Goal: Task Accomplishment & Management: Manage account settings

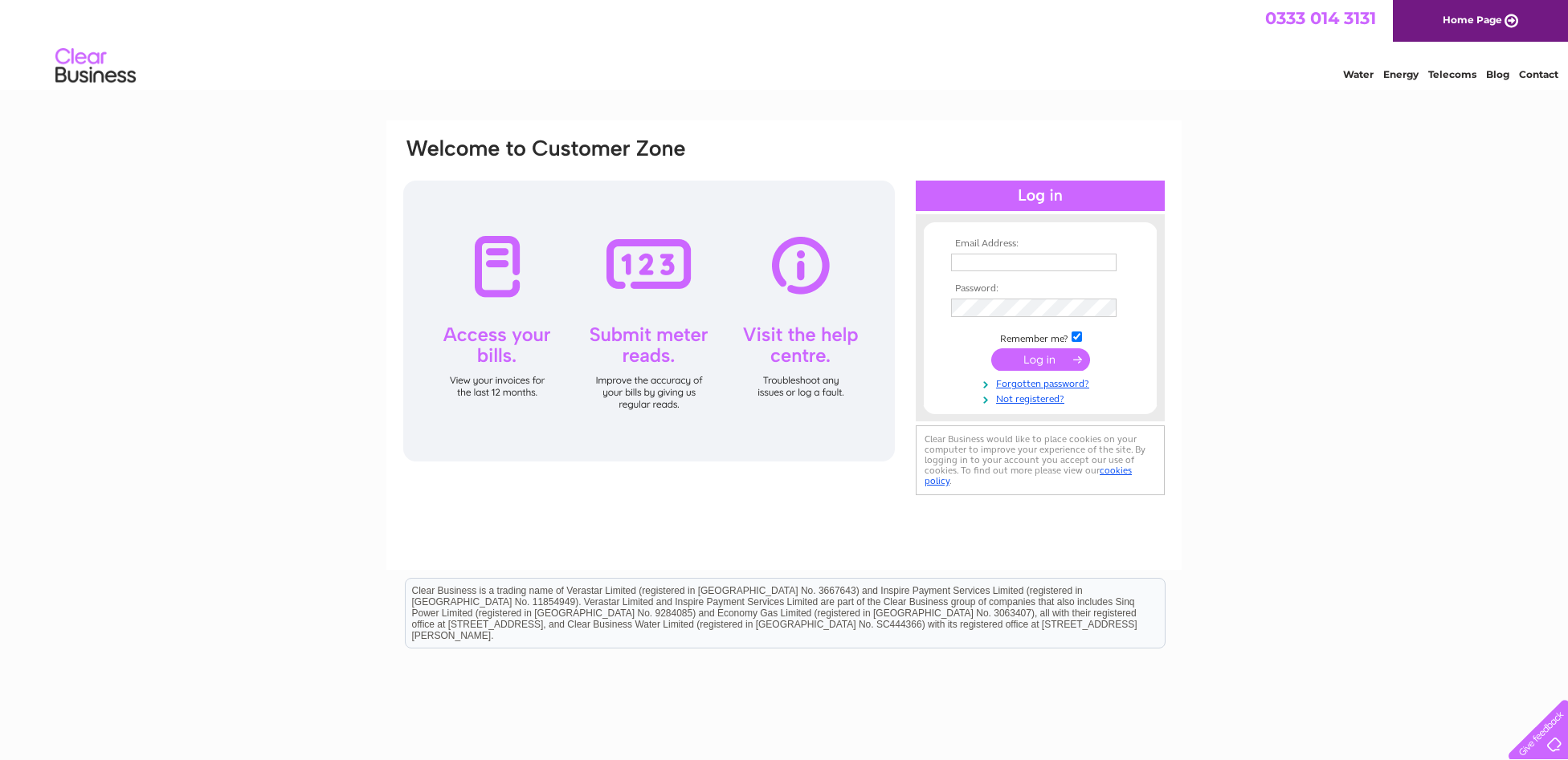
scroll to position [1, 1]
click at [1098, 264] on input "text" at bounding box center [1033, 262] width 166 height 18
click at [1105, 263] on input "text" at bounding box center [1033, 262] width 166 height 18
type input "[EMAIL_ADDRESS][DOMAIN_NAME]"
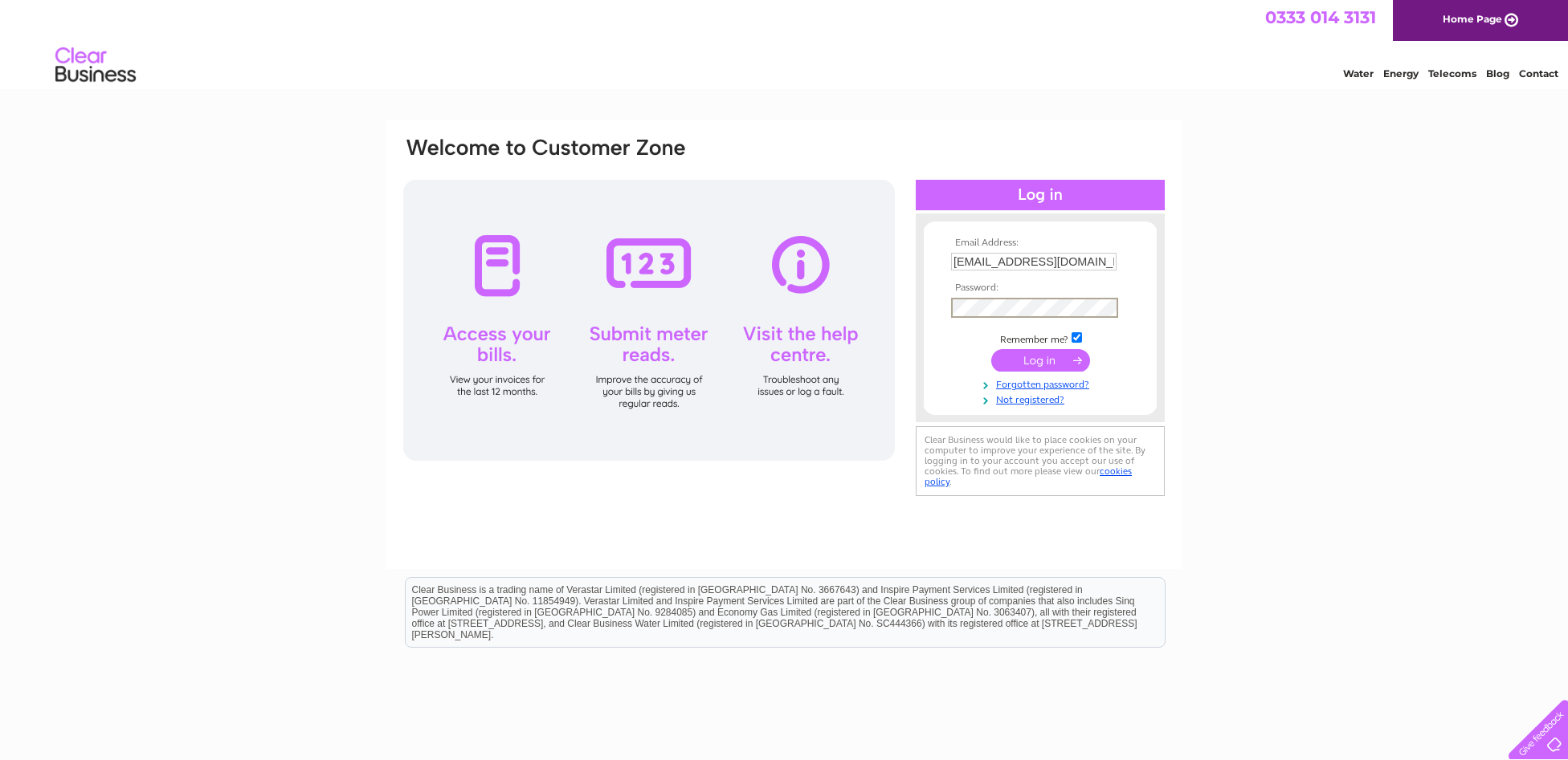
click at [1058, 364] on input "submit" at bounding box center [1041, 360] width 99 height 23
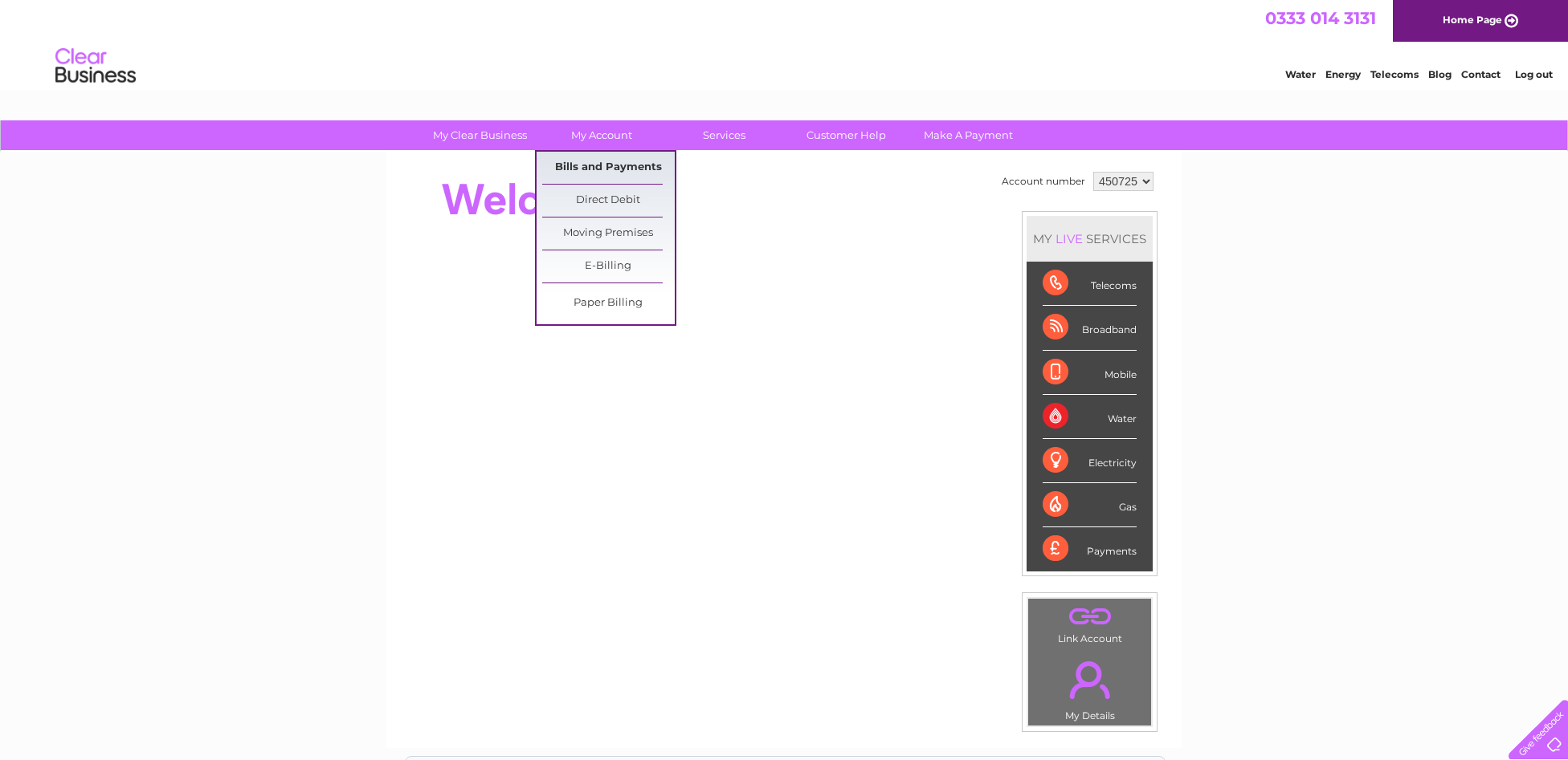
click at [600, 164] on link "Bills and Payments" at bounding box center [608, 168] width 133 height 32
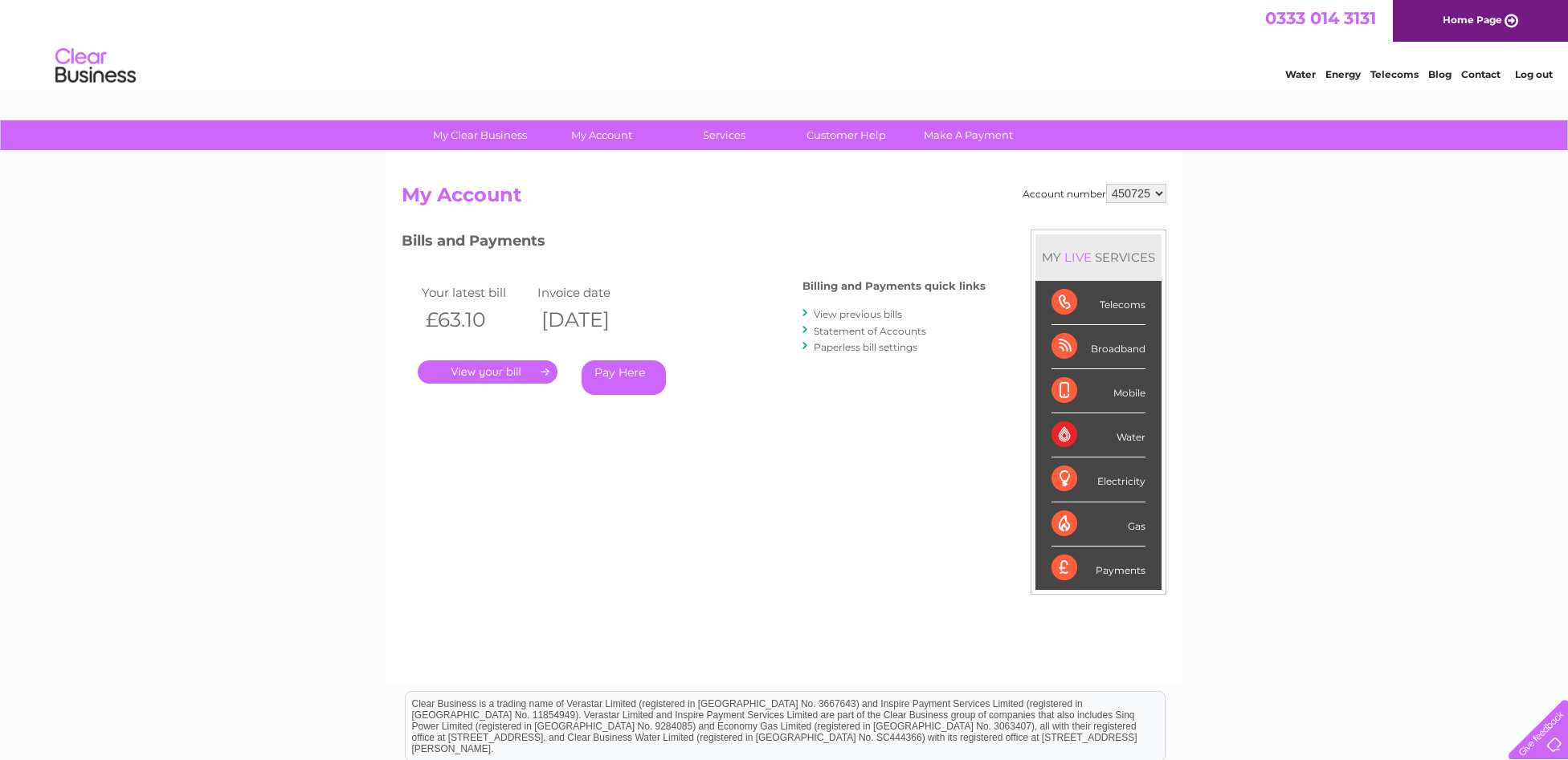
click at [508, 369] on link "." at bounding box center [487, 371] width 140 height 23
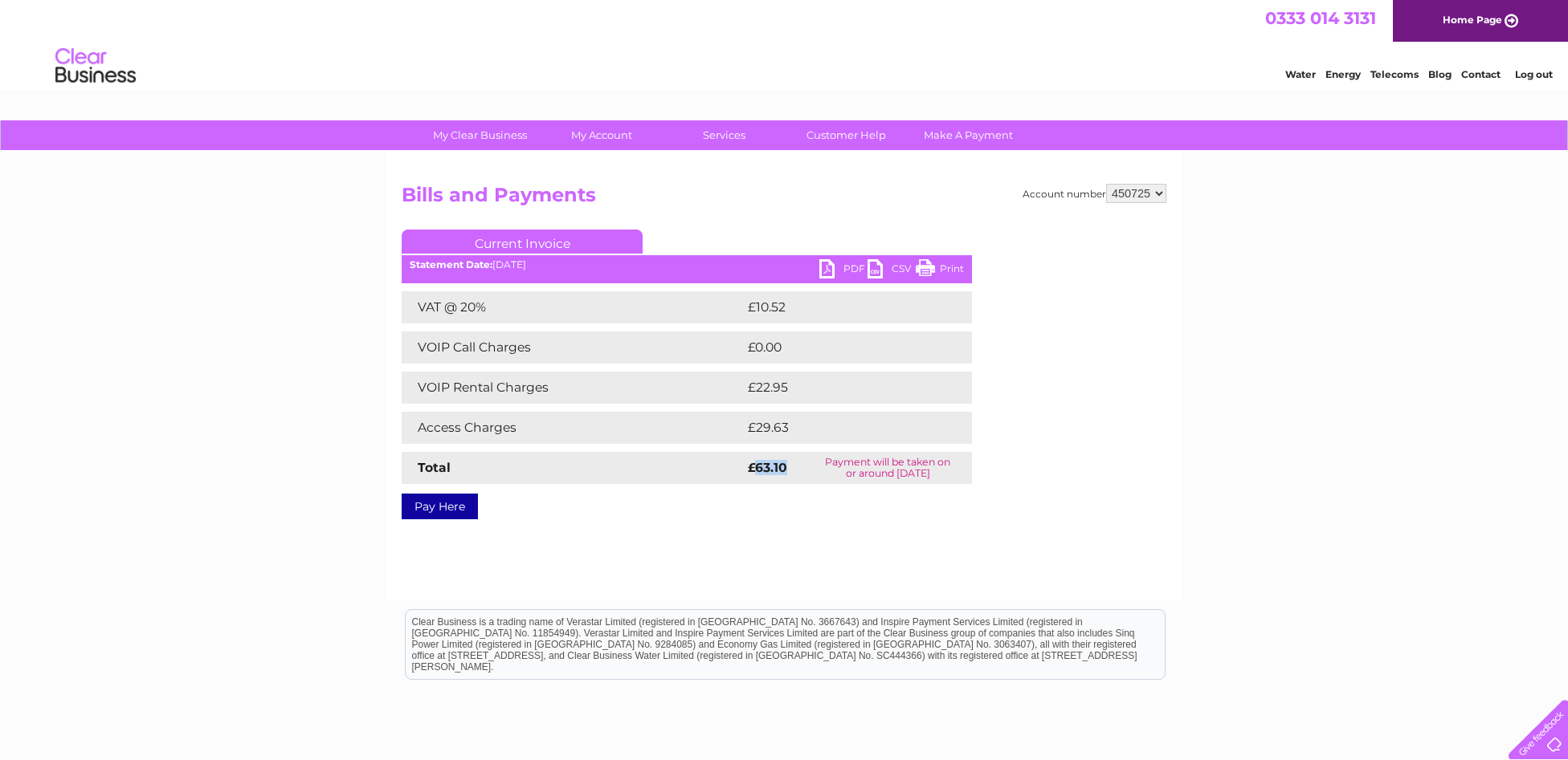
drag, startPoint x: 793, startPoint y: 469, endPoint x: 754, endPoint y: 469, distance: 39.0
click at [754, 469] on td "£63.10" at bounding box center [773, 468] width 60 height 32
copy strong "63.10"
click at [825, 267] on link "PDF" at bounding box center [844, 270] width 49 height 23
